Goal: Task Accomplishment & Management: Complete application form

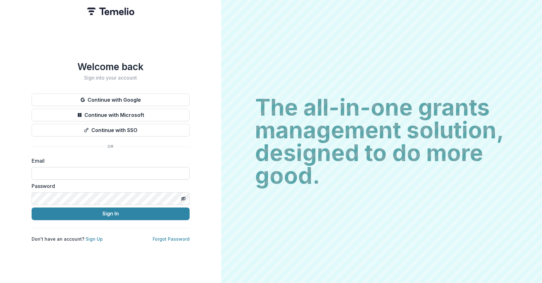
click at [43, 171] on input at bounding box center [111, 173] width 158 height 13
type input "**********"
click at [32, 208] on button "Sign In" at bounding box center [111, 214] width 158 height 13
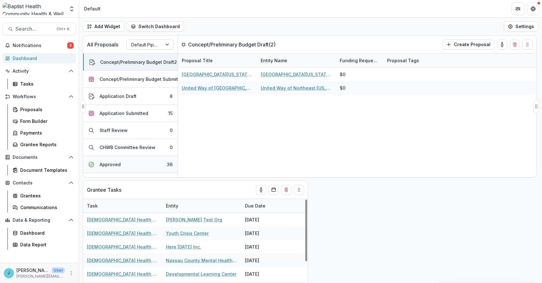
click at [104, 161] on div "Approved" at bounding box center [110, 164] width 21 height 7
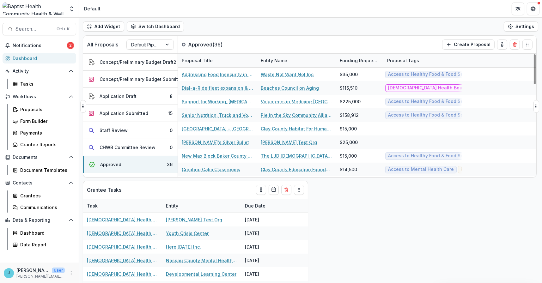
click at [271, 59] on div "Entity Name" at bounding box center [274, 60] width 34 height 7
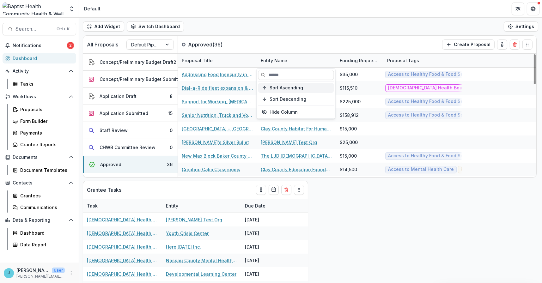
drag, startPoint x: 279, startPoint y: 90, endPoint x: 281, endPoint y: 84, distance: 6.5
click at [279, 90] on span "Sort Ascending" at bounding box center [285, 87] width 33 height 5
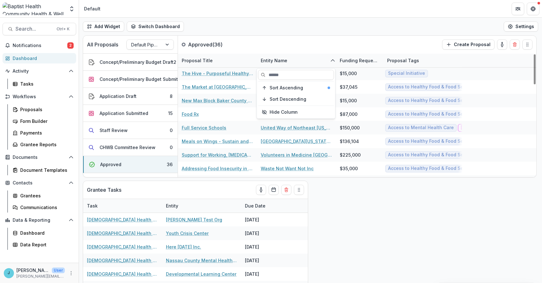
scroll to position [379, 0]
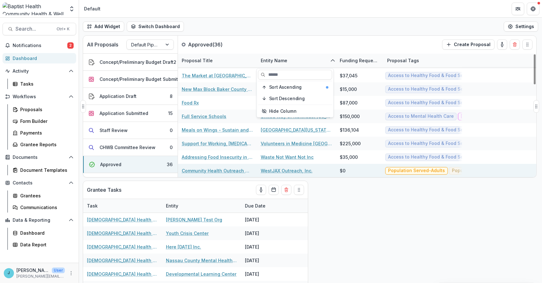
click at [229, 170] on link "Community Health Outreach Wheels (CHOW) Time Rides & Family Food Access" at bounding box center [217, 170] width 71 height 7
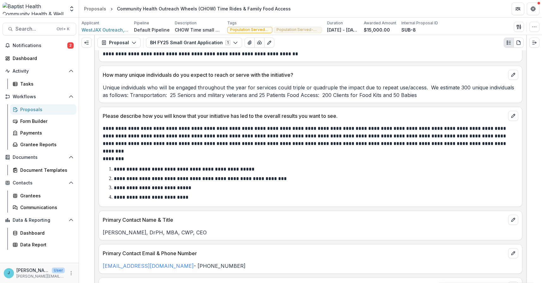
scroll to position [569, 0]
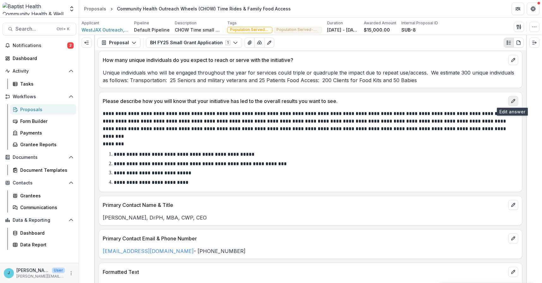
click at [512, 100] on icon "edit" at bounding box center [513, 101] width 5 height 5
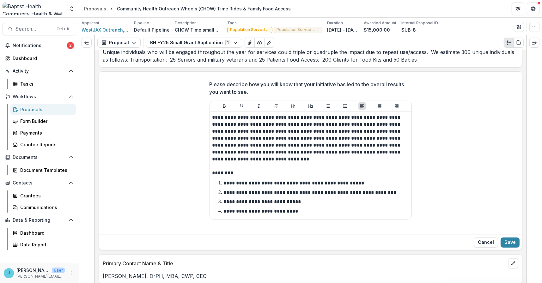
scroll to position [600, 0]
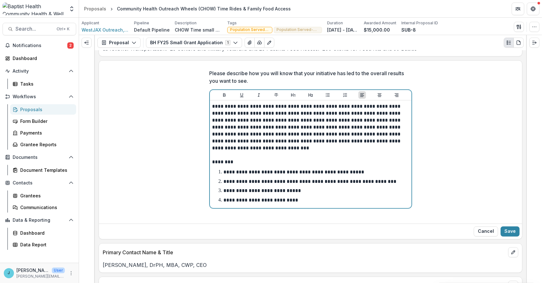
click at [228, 170] on p "**********" at bounding box center [293, 172] width 141 height 5
click at [226, 179] on p "**********" at bounding box center [309, 181] width 173 height 5
click at [227, 199] on p "**********" at bounding box center [260, 200] width 75 height 5
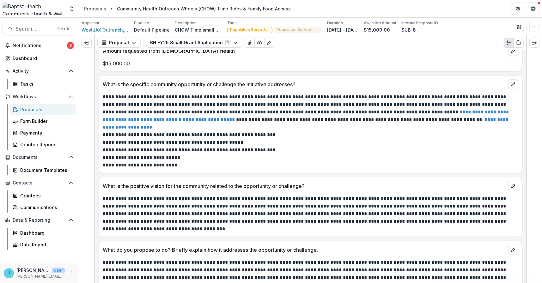
scroll to position [243, 0]
click at [511, 82] on icon "edit" at bounding box center [513, 84] width 5 height 5
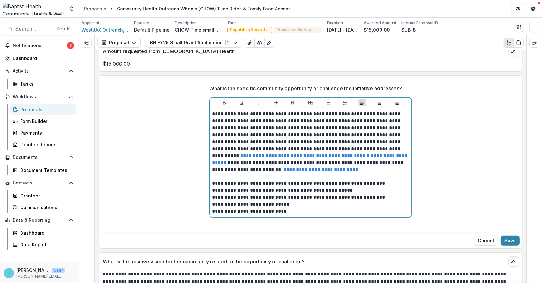
click at [213, 197] on p "**********" at bounding box center [310, 197] width 197 height 7
click at [214, 196] on p "**********" at bounding box center [310, 197] width 197 height 7
click at [214, 210] on p "**********" at bounding box center [310, 211] width 197 height 7
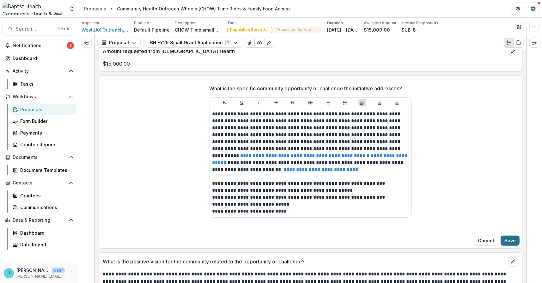
click at [508, 239] on button "Save" at bounding box center [509, 241] width 19 height 10
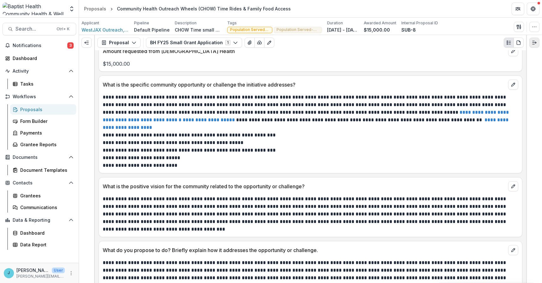
click at [535, 42] on polyline "Expand right" at bounding box center [535, 43] width 1 height 2
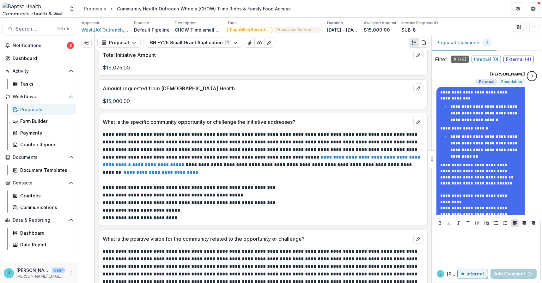
scroll to position [253, 0]
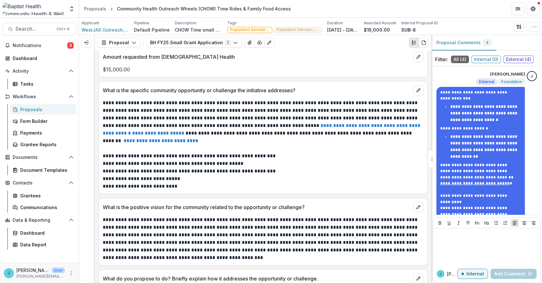
click at [281, 270] on div "What do you propose to do? Briefly explain how it addresses the opportunity or …" at bounding box center [263, 277] width 328 height 14
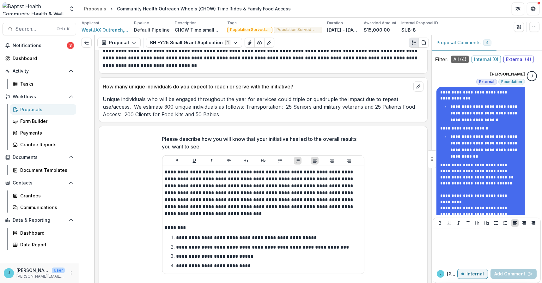
scroll to position [632, 0]
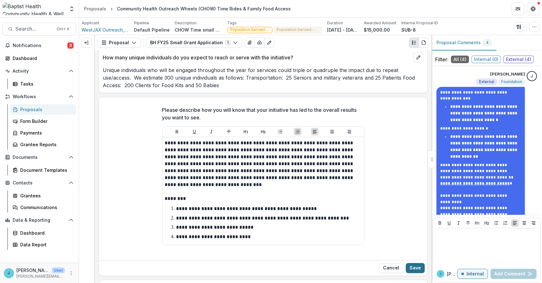
click at [412, 263] on button "Save" at bounding box center [415, 268] width 19 height 10
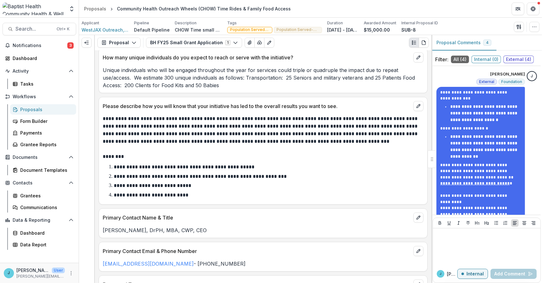
click at [120, 174] on p "**********" at bounding box center [200, 176] width 173 height 5
click at [414, 101] on button "edit" at bounding box center [418, 106] width 10 height 10
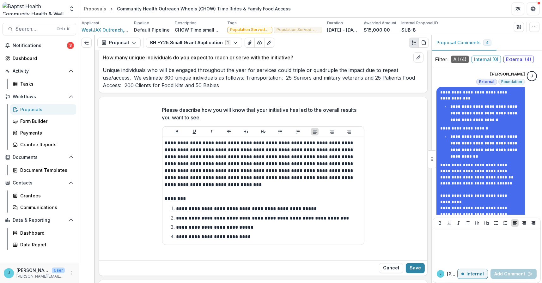
scroll to position [695, 0]
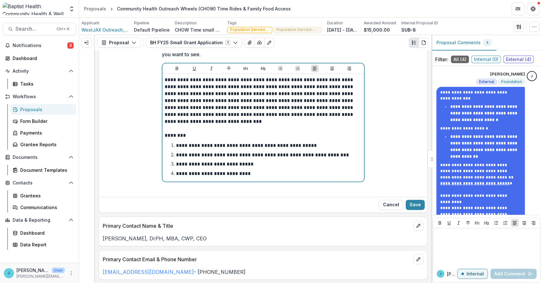
click at [178, 153] on p "**********" at bounding box center [262, 155] width 173 height 5
click at [178, 171] on p "**********" at bounding box center [213, 173] width 75 height 5
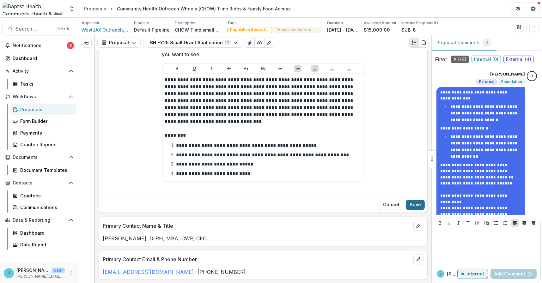
click at [416, 200] on button "Save" at bounding box center [415, 205] width 19 height 10
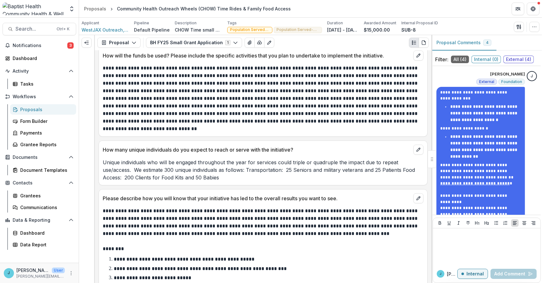
scroll to position [537, 0]
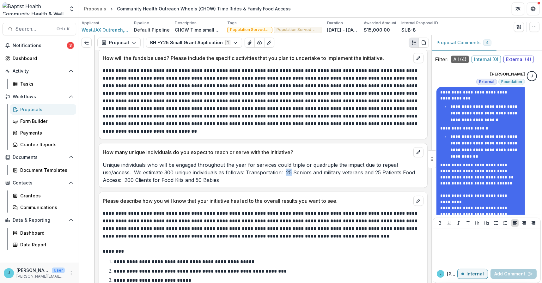
drag, startPoint x: 286, startPoint y: 163, endPoint x: 293, endPoint y: 164, distance: 6.7
click at [293, 164] on p "Unique individuals who will be engaged throughout the year for services could t…" at bounding box center [263, 172] width 321 height 23
click at [416, 150] on icon "edit" at bounding box center [418, 152] width 5 height 5
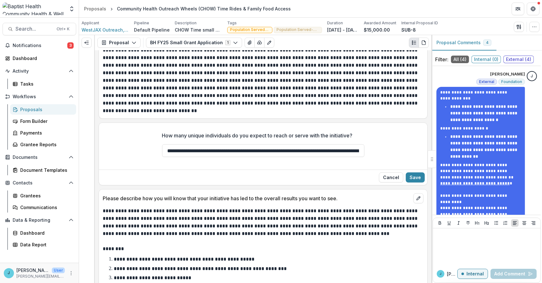
scroll to position [569, 0]
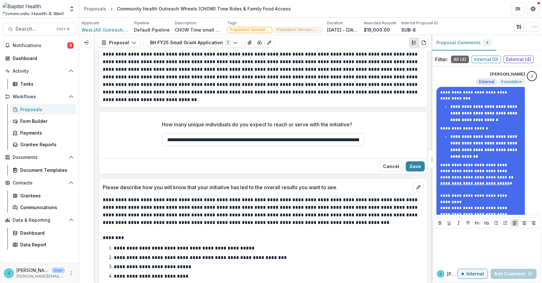
click at [312, 133] on input "**********" at bounding box center [263, 139] width 202 height 13
drag, startPoint x: 260, startPoint y: 131, endPoint x: 254, endPoint y: 132, distance: 6.0
click at [254, 133] on input "**********" at bounding box center [263, 139] width 202 height 13
drag, startPoint x: 342, startPoint y: 131, endPoint x: 347, endPoint y: 132, distance: 4.5
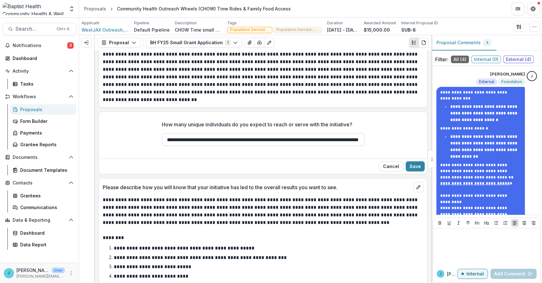
click at [347, 133] on input "**********" at bounding box center [263, 139] width 202 height 13
click at [240, 133] on input "**********" at bounding box center [263, 139] width 202 height 13
click at [356, 133] on input "**********" at bounding box center [263, 139] width 202 height 13
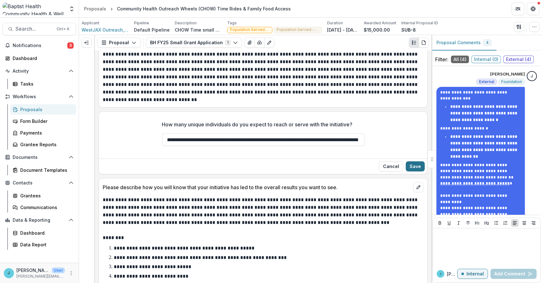
type input "**********"
click at [412, 161] on button "Save" at bounding box center [415, 166] width 19 height 10
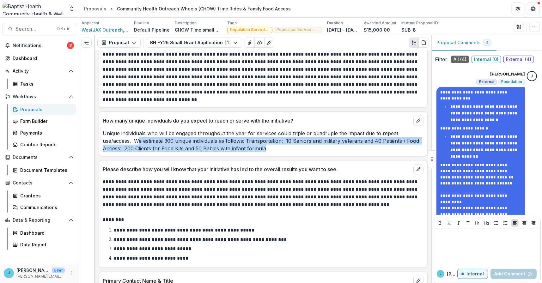
drag, startPoint x: 137, startPoint y: 132, endPoint x: 280, endPoint y: 140, distance: 143.4
click at [280, 140] on p "Unique individuals who will be engaged throughout the year for services could t…" at bounding box center [263, 141] width 321 height 23
click at [197, 131] on p "Unique individuals who will be engaged throughout the year for services could t…" at bounding box center [263, 141] width 321 height 23
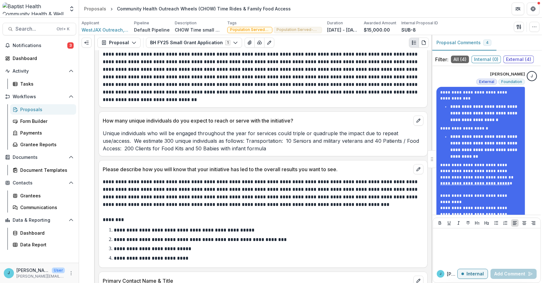
click at [133, 131] on p "Unique individuals who will be engaged throughout the year for services could t…" at bounding box center [263, 141] width 321 height 23
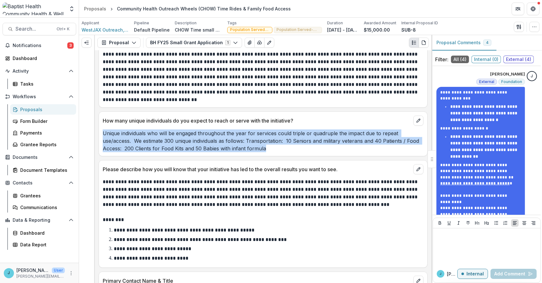
drag, startPoint x: 103, startPoint y: 124, endPoint x: 274, endPoint y: 140, distance: 171.7
click at [274, 140] on p "Unique individuals who will be engaged throughout the year for services could t…" at bounding box center [263, 141] width 321 height 23
copy p "Unique individuals who will be engaged throughout the year for services could t…"
click at [107, 28] on span "WestJAX Outreach, Inc." at bounding box center [105, 30] width 47 height 7
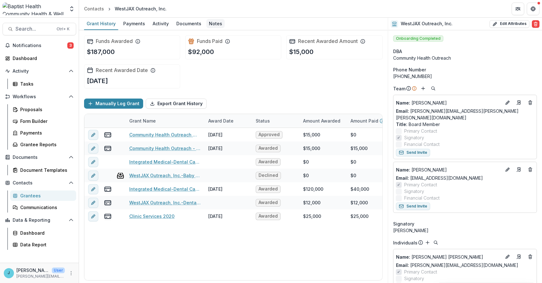
click at [215, 23] on div "Notes" at bounding box center [215, 23] width 18 height 9
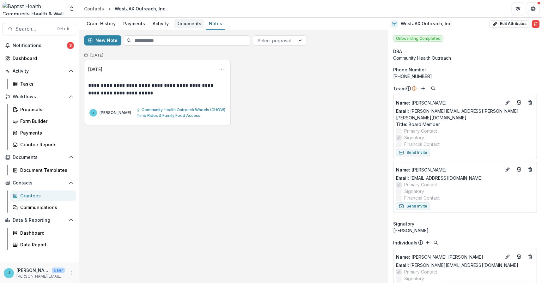
click at [185, 23] on div "Documents" at bounding box center [189, 23] width 30 height 9
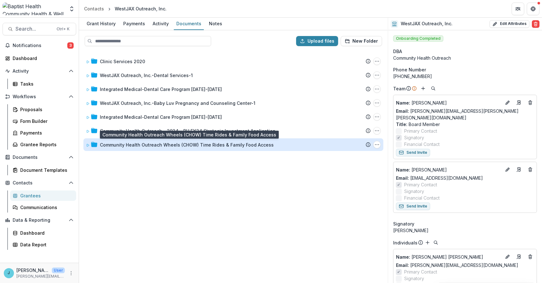
click at [159, 144] on div "Community Health Outreach Wheels (CHOW) Time Rides & Family Food Access" at bounding box center [187, 145] width 174 height 7
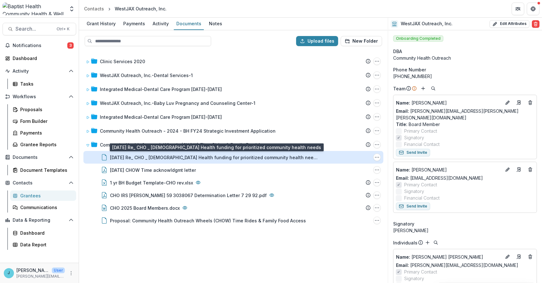
click at [180, 157] on div "[DATE] Re_ CHO _ [DEMOGRAPHIC_DATA] Health funding for prioritized community he…" at bounding box center [214, 157] width 209 height 7
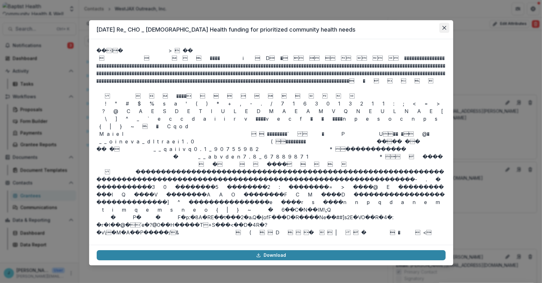
click at [444, 27] on icon "Close" at bounding box center [444, 28] width 4 height 4
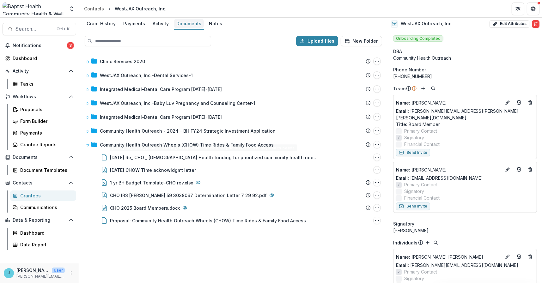
click at [185, 23] on div "Documents" at bounding box center [189, 23] width 30 height 9
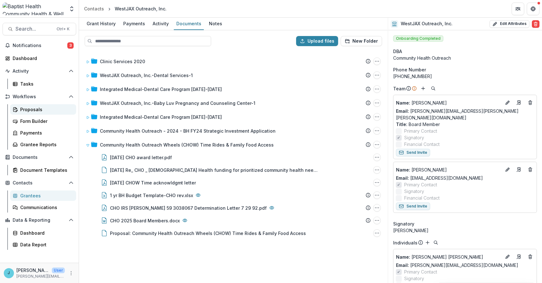
click at [37, 109] on div "Proposals" at bounding box center [45, 109] width 51 height 7
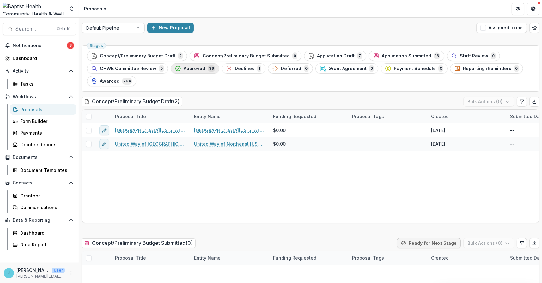
click at [179, 67] on icon "button" at bounding box center [178, 68] width 6 height 6
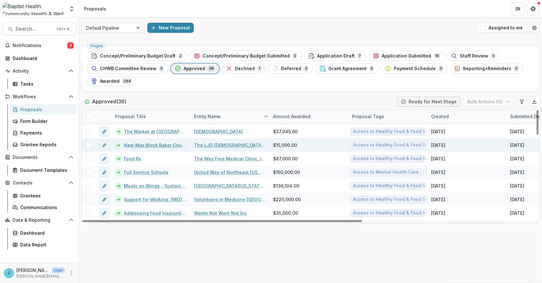
scroll to position [390, 0]
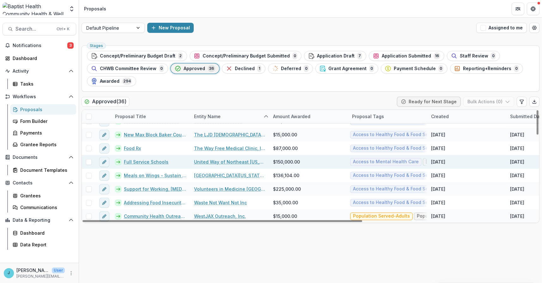
click at [147, 162] on link "Full Service Schools" at bounding box center [146, 162] width 45 height 7
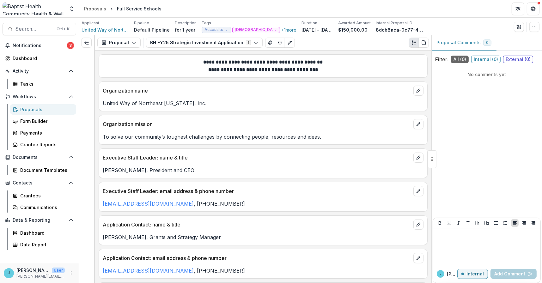
click at [101, 28] on span "United Way of Northeast [US_STATE], Inc." at bounding box center [105, 30] width 47 height 7
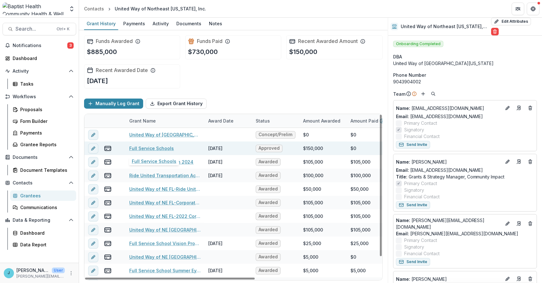
click at [150, 147] on link "Full Service Schools" at bounding box center [151, 148] width 45 height 7
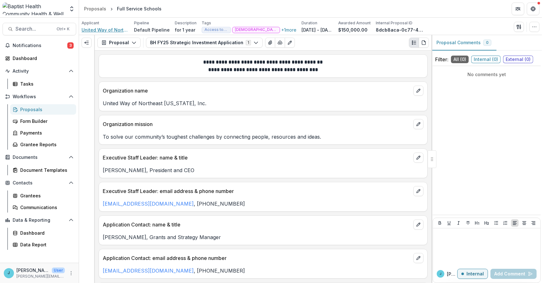
click at [110, 28] on span "United Way of Northeast [US_STATE], Inc." at bounding box center [105, 30] width 47 height 7
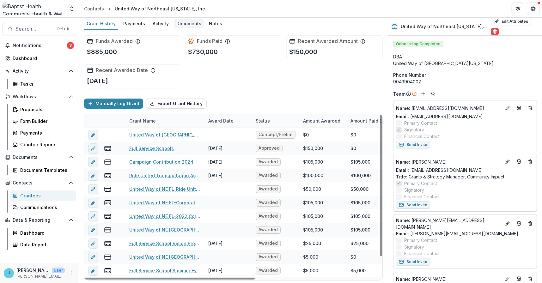
click at [188, 22] on div "Documents" at bounding box center [189, 23] width 30 height 9
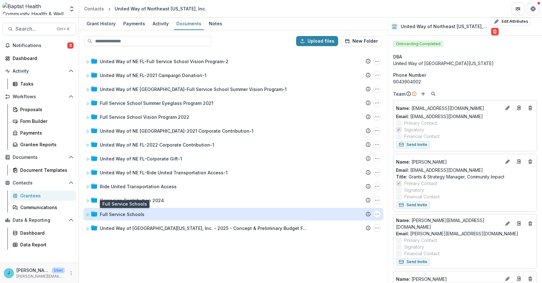
click at [116, 214] on div "Full Service Schools" at bounding box center [122, 214] width 45 height 7
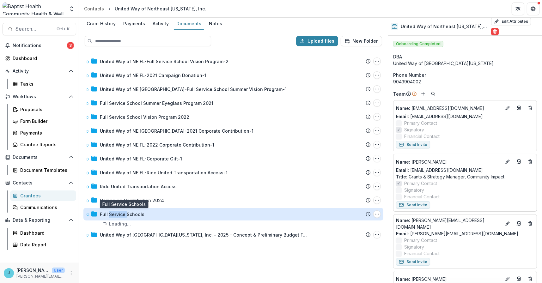
click at [116, 214] on div "Full Service Schools" at bounding box center [122, 214] width 45 height 7
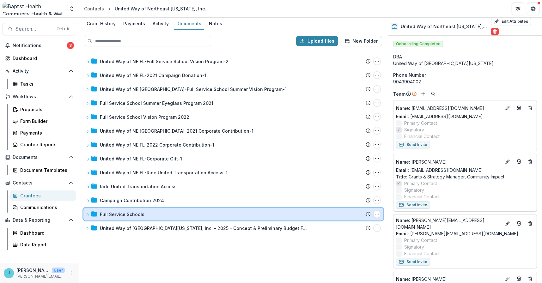
click at [87, 213] on icon at bounding box center [88, 215] width 4 height 4
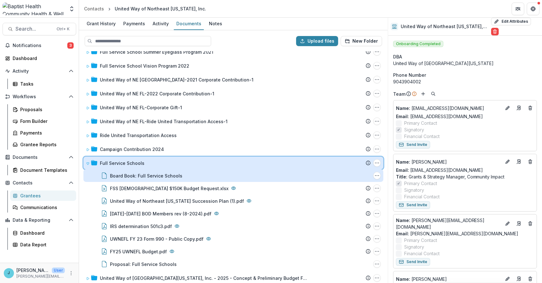
scroll to position [56, 0]
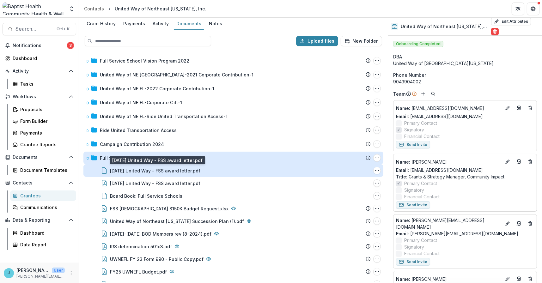
click at [179, 172] on div "[DATE] United Way - FSS award letter.pdf" at bounding box center [155, 170] width 90 height 7
click at [154, 171] on div "[DATE] United Way - FSS award letter.pdf" at bounding box center [155, 170] width 90 height 7
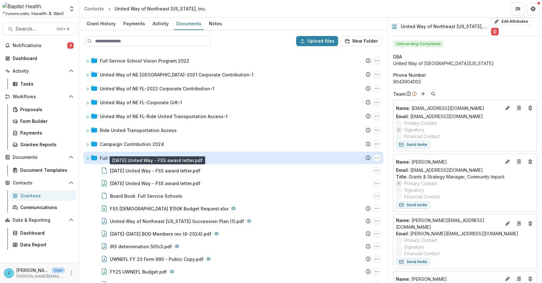
click at [294, 136] on div "United Way of [GEOGRAPHIC_DATA] [GEOGRAPHIC_DATA]-Full Service School Vision Pr…" at bounding box center [233, 166] width 307 height 231
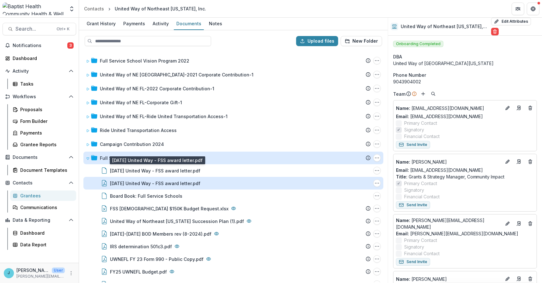
click at [174, 182] on div "[DATE] United Way - FSS award letter.pdf" at bounding box center [155, 183] width 90 height 7
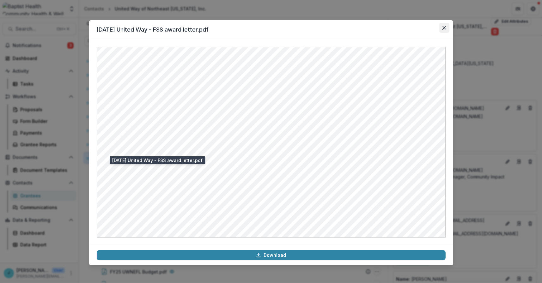
click at [445, 26] on icon "Close" at bounding box center [444, 28] width 4 height 4
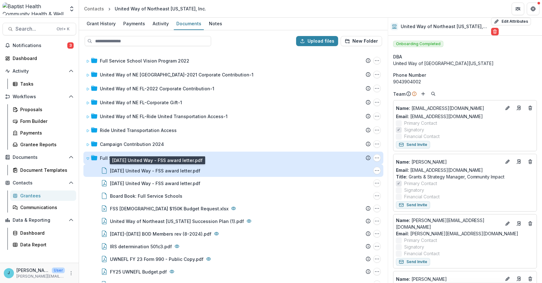
click at [165, 168] on div "[DATE] United Way - FSS award letter.pdf" at bounding box center [155, 170] width 90 height 7
click at [374, 169] on icon "08.11.25 United Way - FSS award letter.pdf Options" at bounding box center [376, 170] width 5 height 5
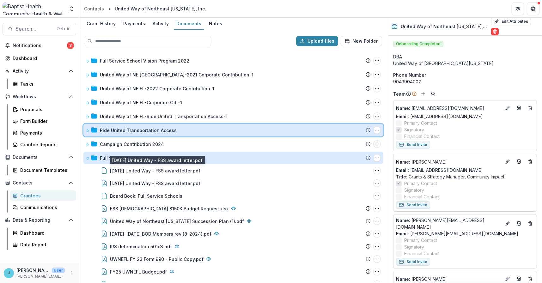
click at [294, 136] on div "Ride United Transportation Access Submission Temelio Proposal Attached proposal…" at bounding box center [233, 130] width 300 height 13
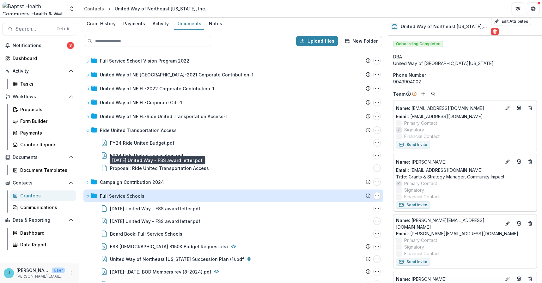
click at [30, 196] on div "Grantees" at bounding box center [45, 195] width 51 height 7
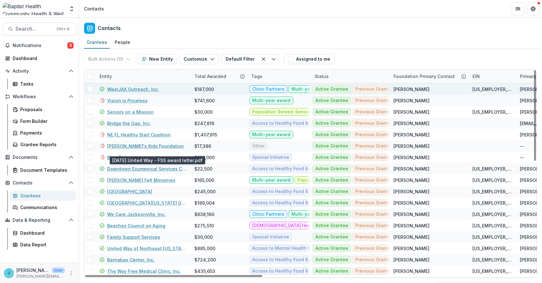
click at [125, 90] on link "WestJAX Outreach, Inc." at bounding box center [133, 89] width 52 height 7
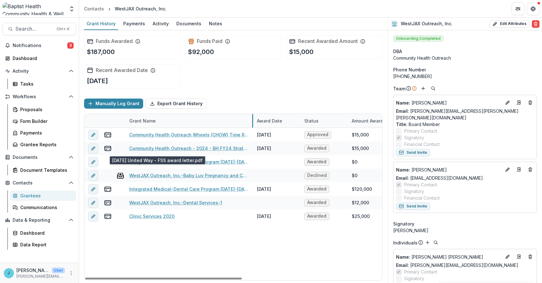
drag, startPoint x: 204, startPoint y: 121, endPoint x: 253, endPoint y: 125, distance: 49.1
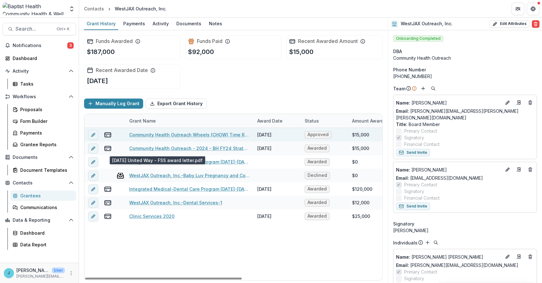
click at [221, 133] on link "Community Health Outreach Wheels (CHOW) Time Rides & Family Food Access" at bounding box center [189, 134] width 120 height 7
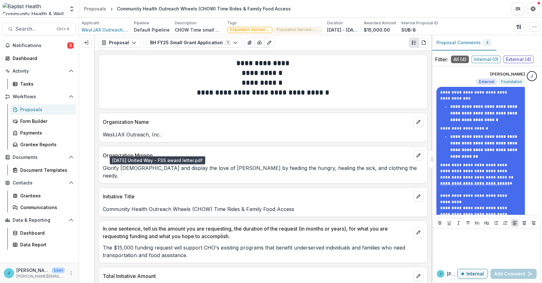
click at [513, 60] on span "External ( 4 )" at bounding box center [518, 60] width 30 height 8
click at [514, 59] on span "External ( 4 )" at bounding box center [518, 60] width 30 height 8
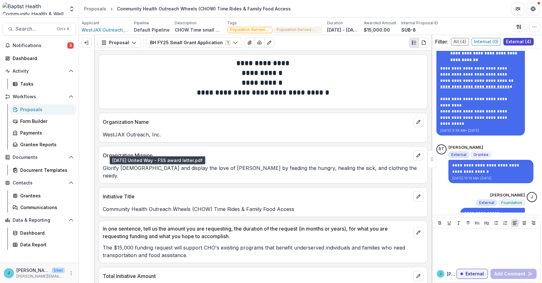
scroll to position [75, 0]
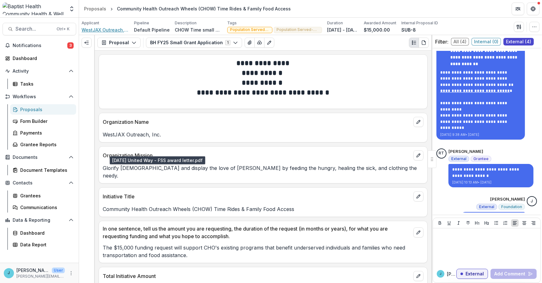
click at [111, 29] on span "WestJAX Outreach, Inc." at bounding box center [105, 30] width 47 height 7
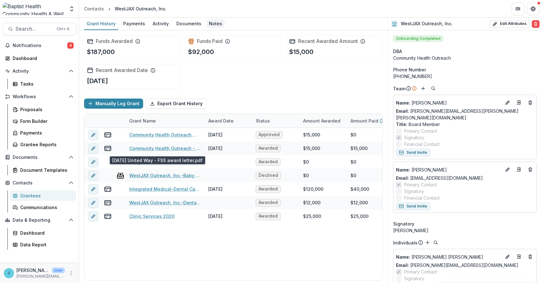
click at [214, 21] on div "Notes" at bounding box center [215, 23] width 18 height 9
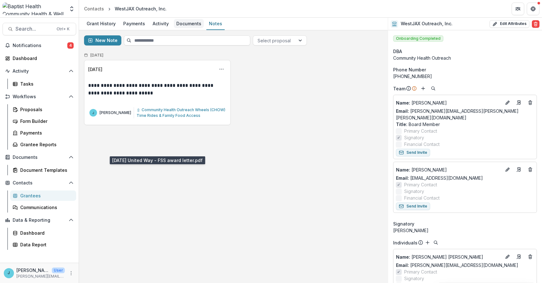
click at [181, 21] on div "Documents" at bounding box center [189, 23] width 30 height 9
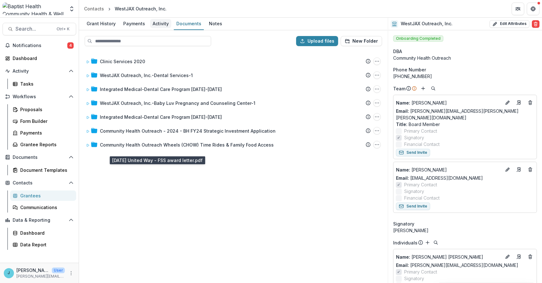
click at [154, 24] on div "Activity" at bounding box center [160, 23] width 21 height 9
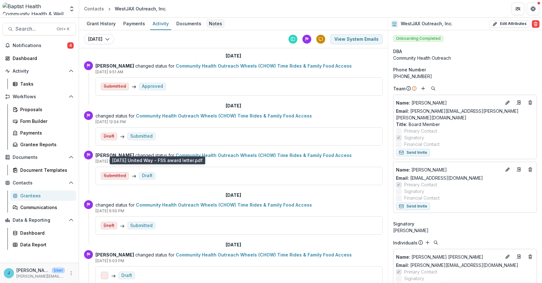
click at [213, 22] on div "Notes" at bounding box center [215, 23] width 18 height 9
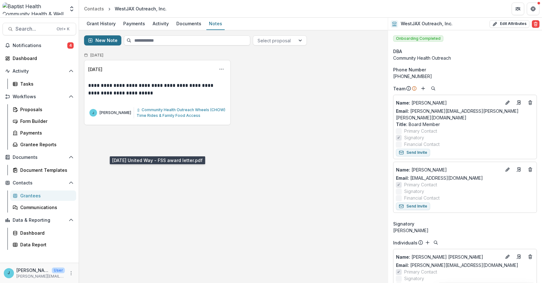
click at [94, 39] on button "New Note" at bounding box center [102, 40] width 37 height 10
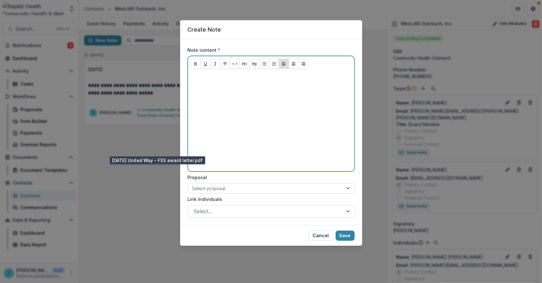
click at [204, 79] on p at bounding box center [271, 77] width 161 height 7
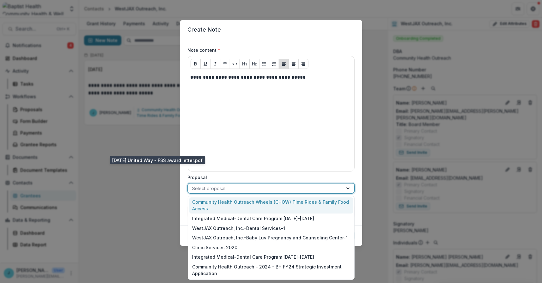
click at [224, 189] on div at bounding box center [265, 188] width 146 height 8
click at [211, 206] on div "Community Health Outreach Wheels (CHOW) Time Rides & Family Food Access" at bounding box center [271, 205] width 164 height 16
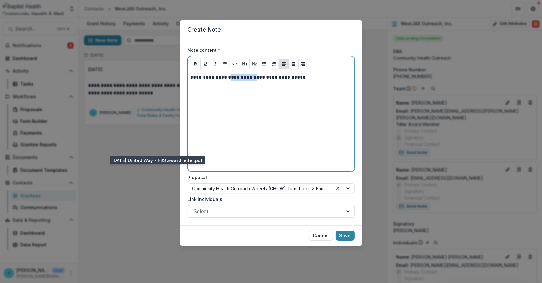
drag, startPoint x: 261, startPoint y: 77, endPoint x: 230, endPoint y: 76, distance: 31.6
click at [230, 76] on p "**********" at bounding box center [271, 77] width 161 height 7
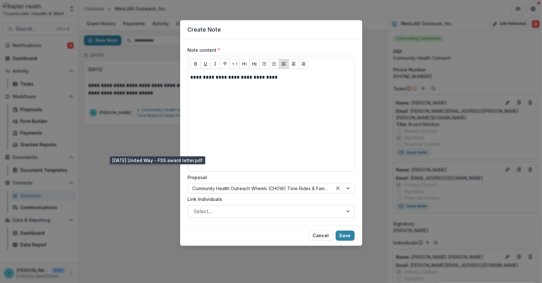
click at [208, 211] on div at bounding box center [265, 211] width 143 height 9
click at [347, 235] on button "Save" at bounding box center [345, 236] width 19 height 10
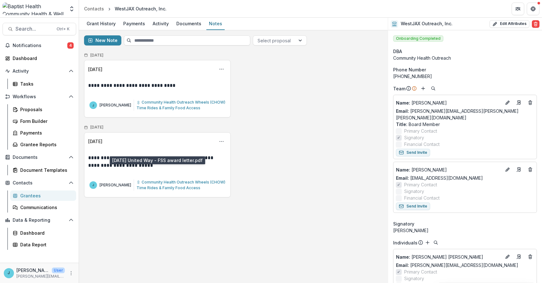
click at [22, 195] on div "Grantees" at bounding box center [45, 195] width 51 height 7
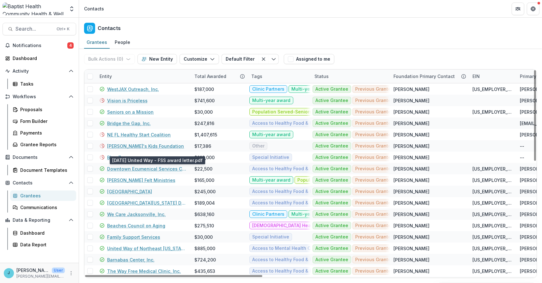
click at [117, 74] on div "Entity" at bounding box center [143, 77] width 95 height 14
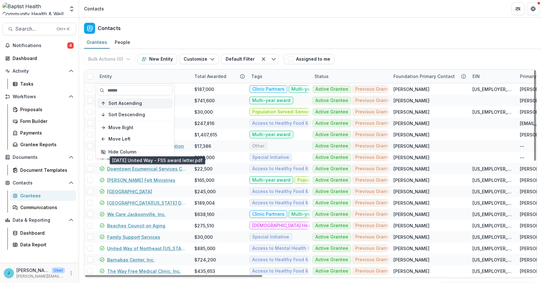
click at [119, 105] on span "Sort Ascending" at bounding box center [124, 103] width 33 height 5
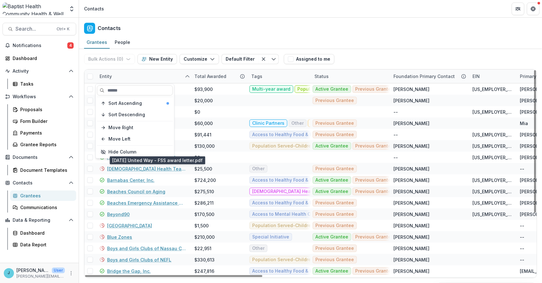
click at [204, 31] on div "Contacts" at bounding box center [310, 27] width 463 height 19
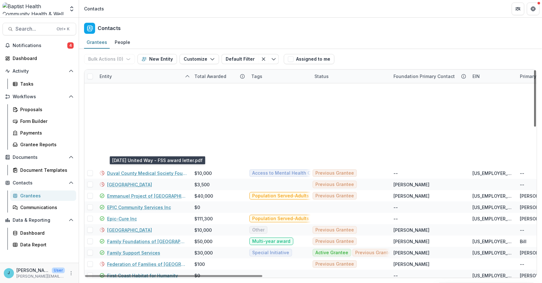
scroll to position [505, 0]
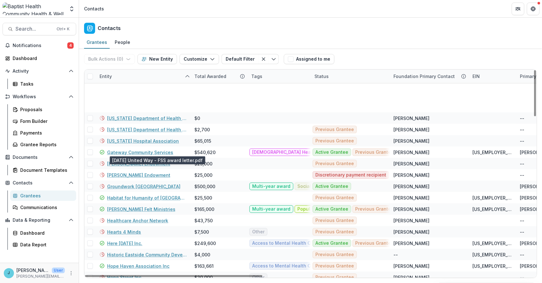
drag, startPoint x: 535, startPoint y: 99, endPoint x: 517, endPoint y: 278, distance: 180.0
click at [534, 116] on div at bounding box center [535, 93] width 2 height 46
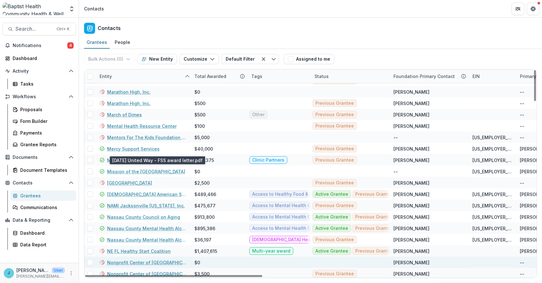
scroll to position [999, 0]
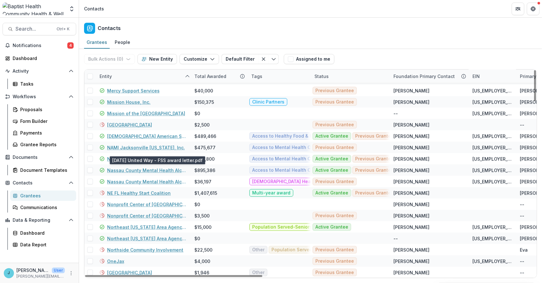
click at [104, 74] on div "Entity" at bounding box center [106, 76] width 20 height 7
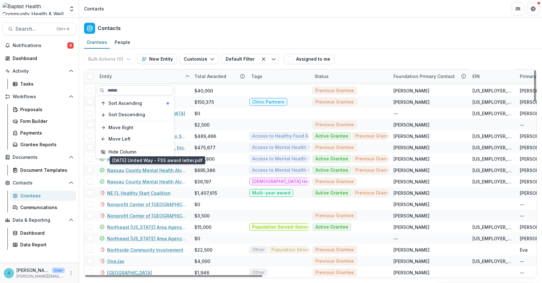
click at [103, 89] on input at bounding box center [135, 90] width 76 height 10
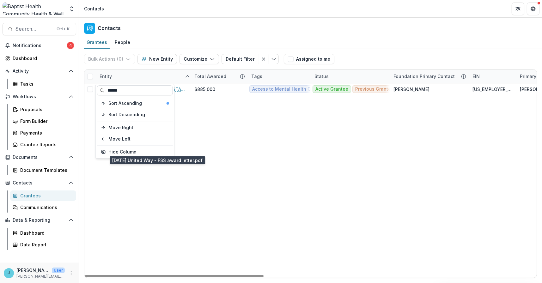
scroll to position [0, 0]
type input "******"
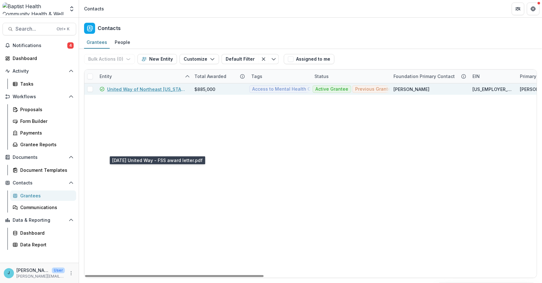
click at [175, 88] on link "United Way of Northeast [US_STATE], Inc." at bounding box center [147, 89] width 80 height 7
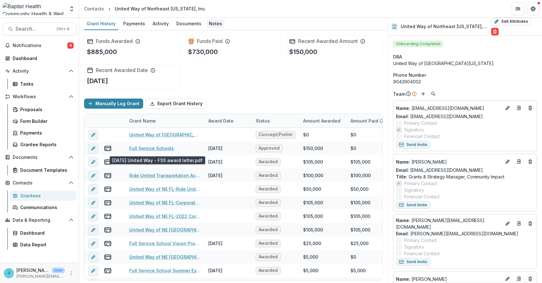
click at [211, 23] on div "Notes" at bounding box center [215, 23] width 18 height 9
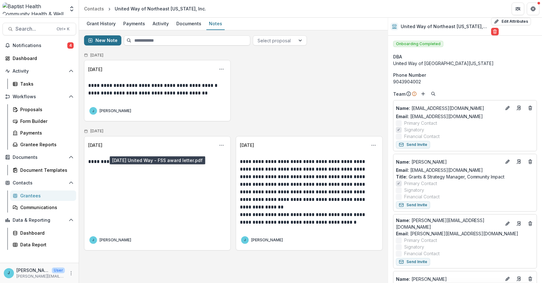
click at [107, 38] on button "New Note" at bounding box center [102, 40] width 37 height 10
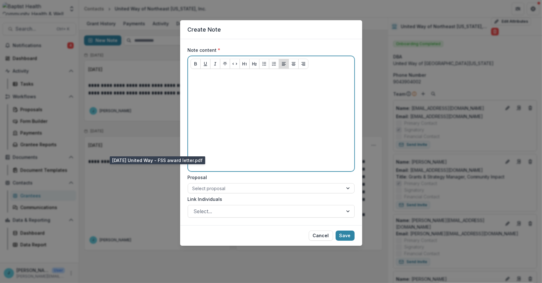
click at [208, 79] on p at bounding box center [271, 77] width 161 height 7
click at [215, 79] on p at bounding box center [271, 77] width 161 height 7
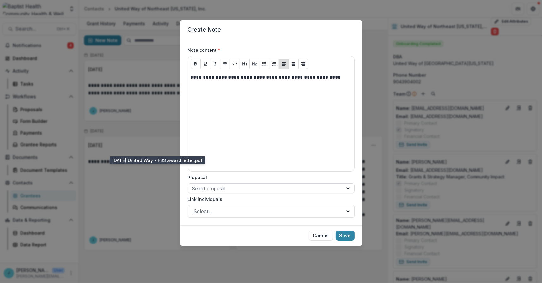
click at [210, 191] on div at bounding box center [265, 188] width 146 height 8
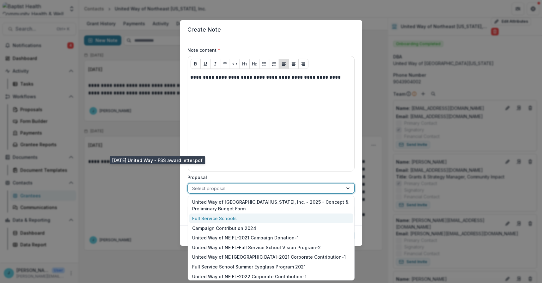
click at [208, 218] on div "Full Service Schools" at bounding box center [271, 219] width 164 height 10
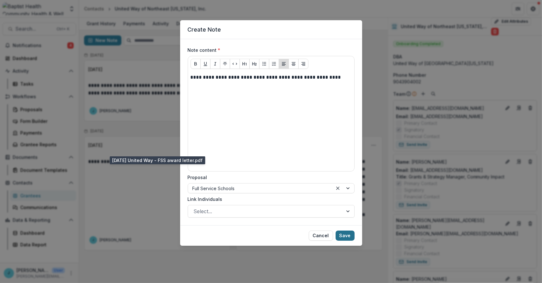
click at [348, 235] on button "Save" at bounding box center [345, 236] width 19 height 10
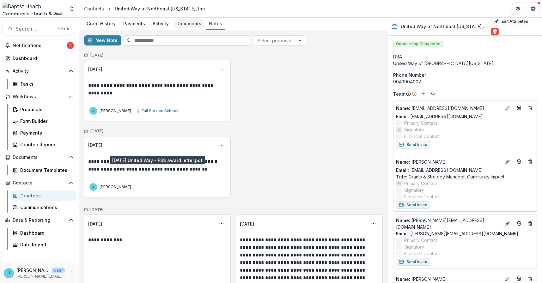
click at [187, 22] on div "Documents" at bounding box center [189, 23] width 30 height 9
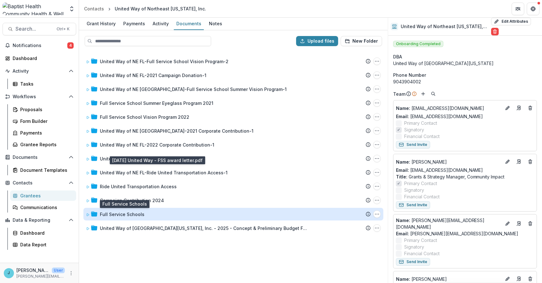
click at [125, 214] on div "Full Service Schools" at bounding box center [122, 214] width 45 height 7
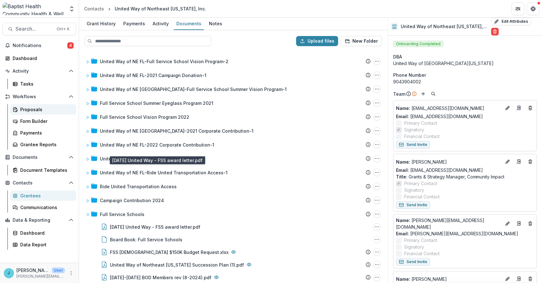
click at [32, 111] on div "Proposals" at bounding box center [45, 109] width 51 height 7
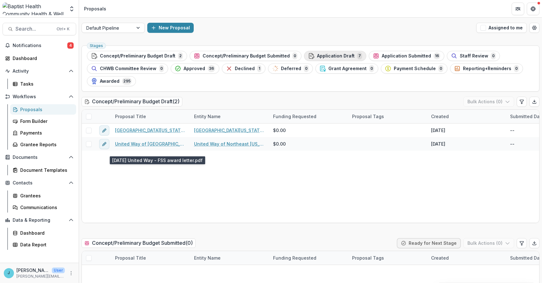
click at [325, 56] on span "Application Draft" at bounding box center [336, 55] width 38 height 5
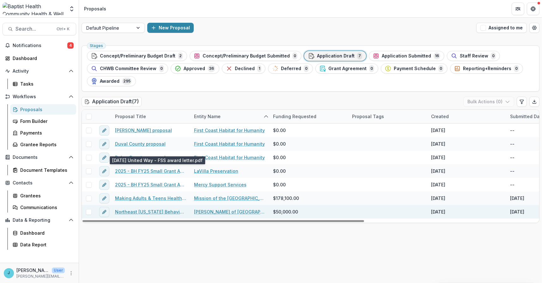
click at [155, 211] on link "Northeast [US_STATE] Behavioral and Mental Health Program" at bounding box center [150, 212] width 71 height 7
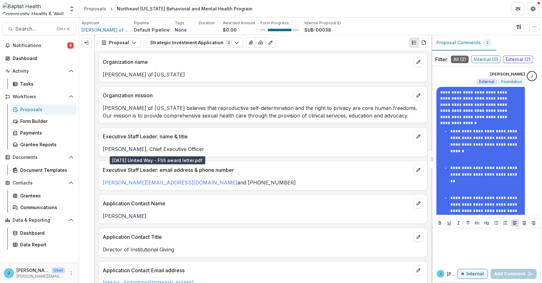
scroll to position [95, 0]
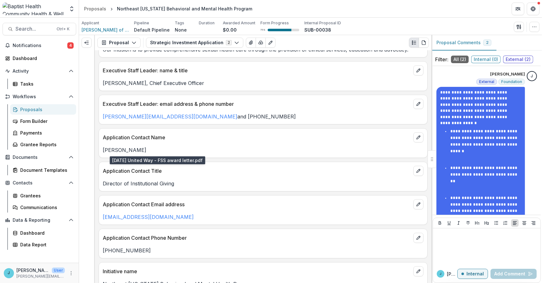
click at [239, 136] on p "Application Contact Name" at bounding box center [257, 138] width 308 height 8
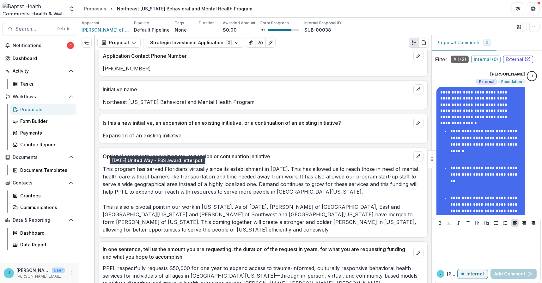
scroll to position [284, 0]
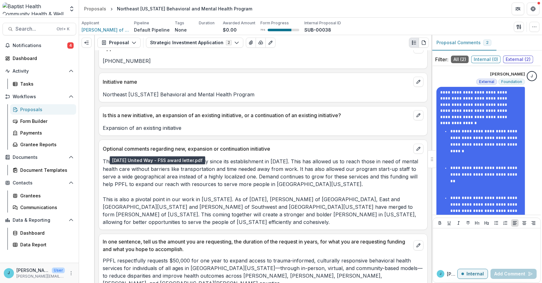
click at [146, 201] on p "This program has served Floridians virtually since its establishment in [DATE].…" at bounding box center [263, 192] width 321 height 68
click at [155, 160] on p "This program has served Floridians virtually since its establishment in [DATE].…" at bounding box center [263, 192] width 321 height 68
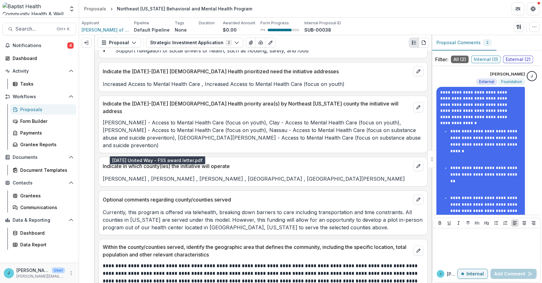
scroll to position [885, 0]
click at [272, 208] on p "Currently, this program is offered via telehealth, breaking down barriers to ca…" at bounding box center [263, 219] width 321 height 23
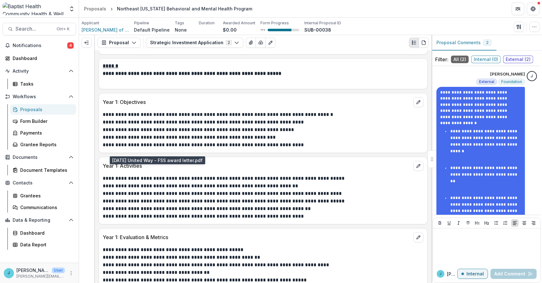
scroll to position [1706, 0]
